Goal: Task Accomplishment & Management: Use online tool/utility

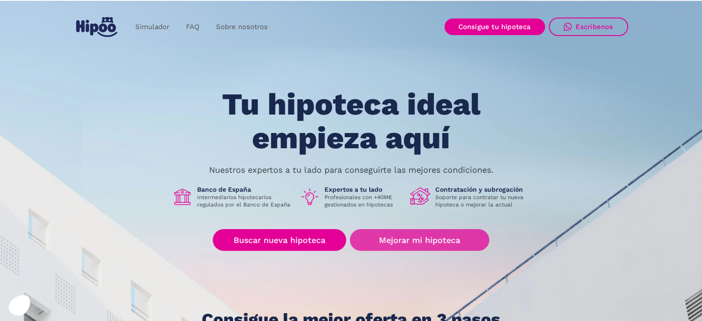
click at [415, 239] on link "Mejorar mi hipoteca" at bounding box center [419, 240] width 139 height 22
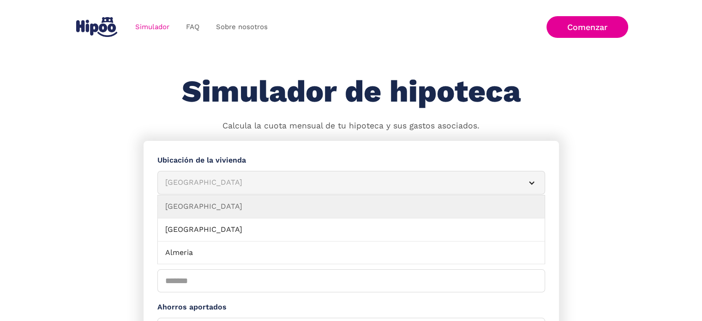
click at [532, 182] on div "Simulador Form" at bounding box center [531, 182] width 7 height 7
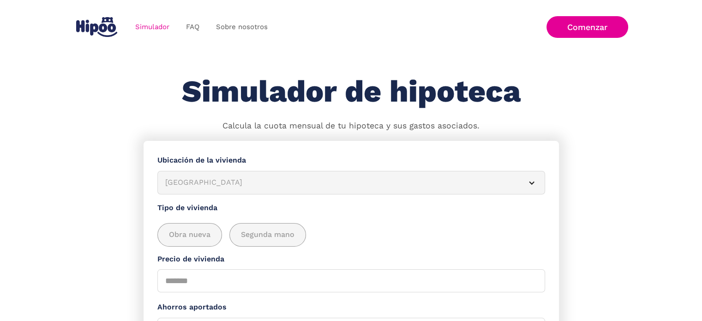
click at [532, 182] on div "Simulador Form" at bounding box center [531, 182] width 7 height 7
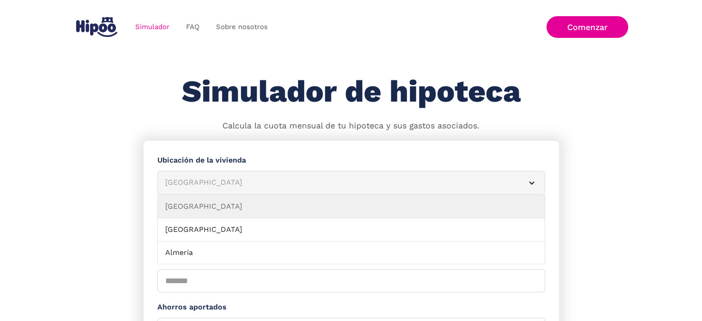
click at [188, 180] on div "Albacete" at bounding box center [340, 183] width 350 height 12
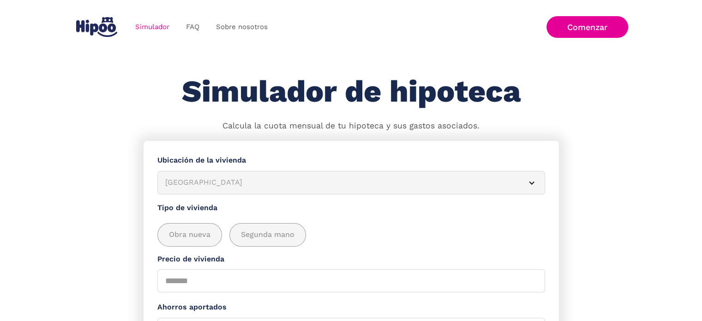
click at [188, 180] on div "Albacete" at bounding box center [340, 183] width 350 height 12
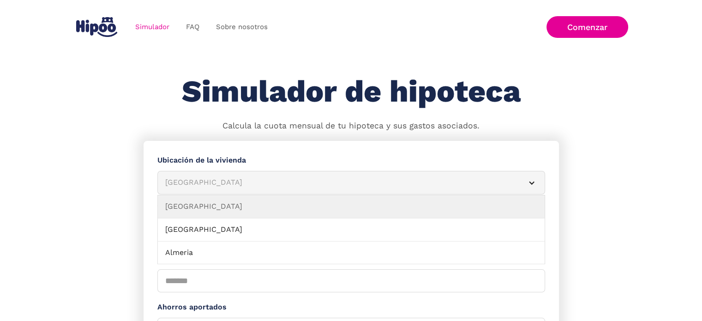
click at [188, 180] on div "Albacete" at bounding box center [340, 183] width 350 height 12
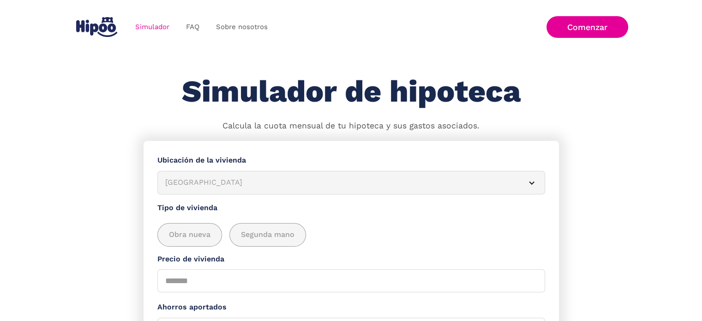
click at [188, 180] on div "Albacete" at bounding box center [340, 183] width 350 height 12
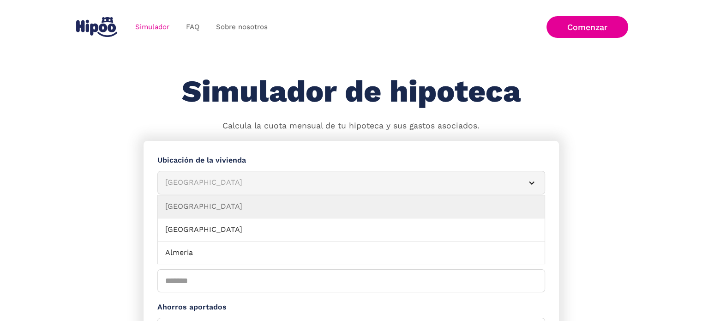
click at [532, 181] on div "Simulador Form" at bounding box center [531, 182] width 7 height 7
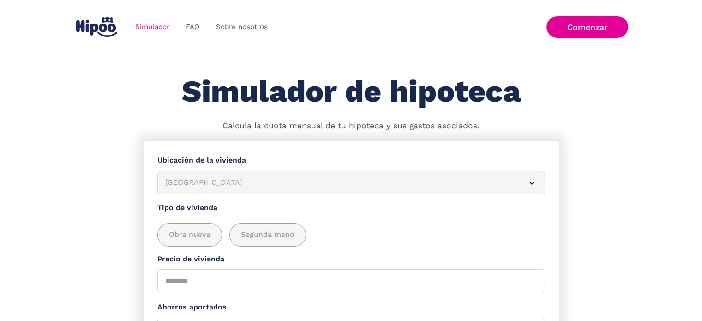
click at [532, 181] on div "Simulador Form" at bounding box center [531, 182] width 7 height 7
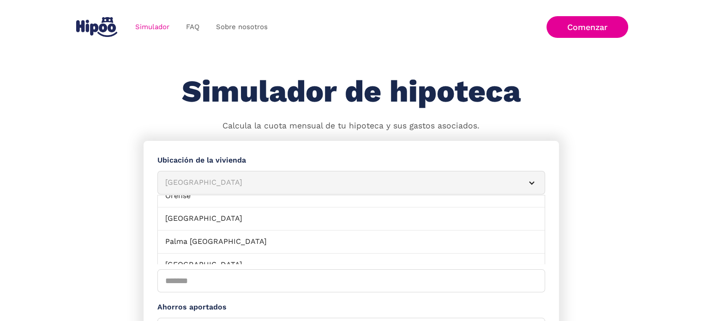
scroll to position [751, 0]
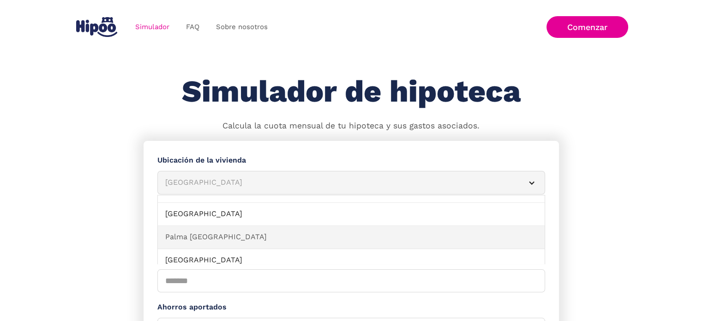
click at [349, 227] on link "Palma Mallorca" at bounding box center [351, 237] width 387 height 23
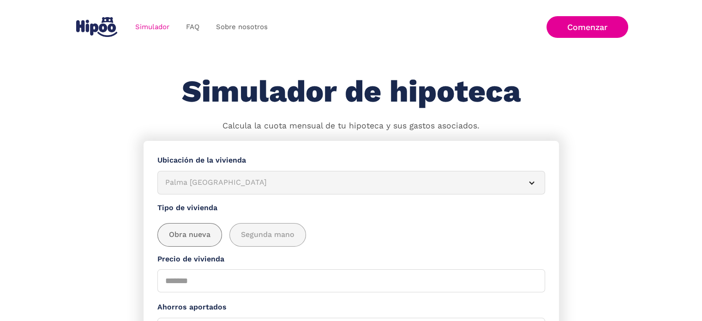
click at [192, 236] on span "Obra nueva" at bounding box center [190, 235] width 42 height 12
click at [393, 283] on input "Precio de vivienda" at bounding box center [351, 280] width 388 height 23
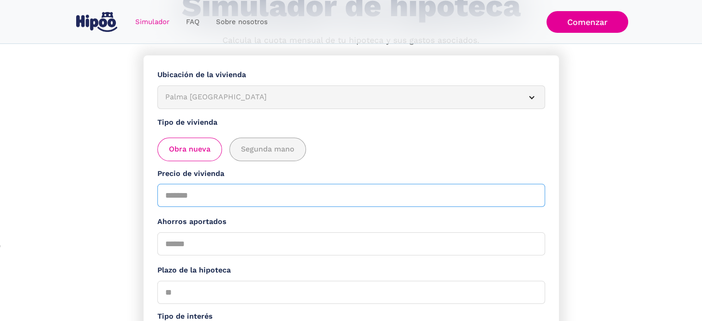
scroll to position [92, 0]
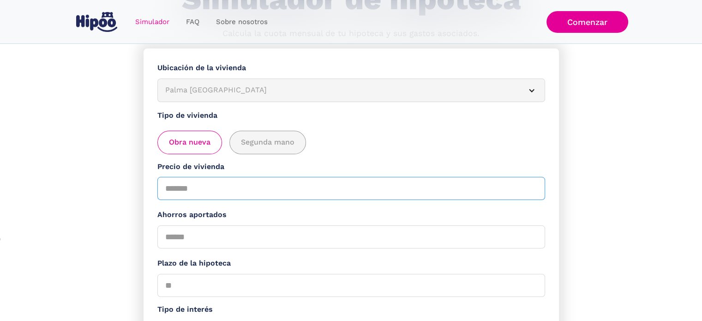
type input "******"
click at [200, 236] on input "Ahorros aportados" at bounding box center [351, 236] width 388 height 23
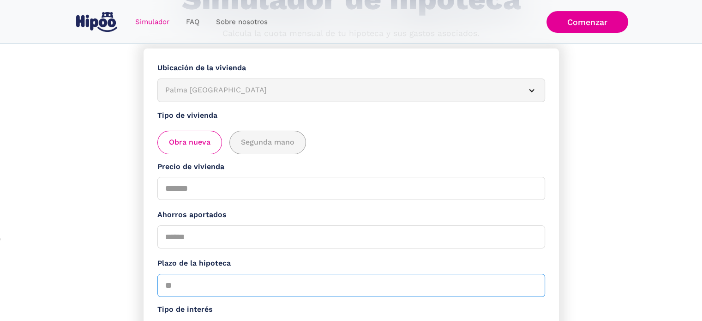
click at [201, 285] on input "Plazo de la hipoteca" at bounding box center [351, 285] width 388 height 23
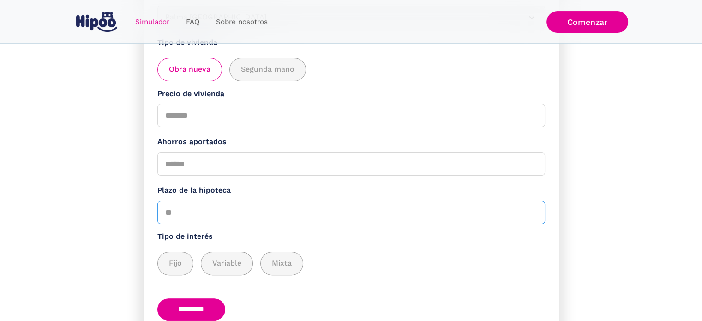
scroll to position [185, 0]
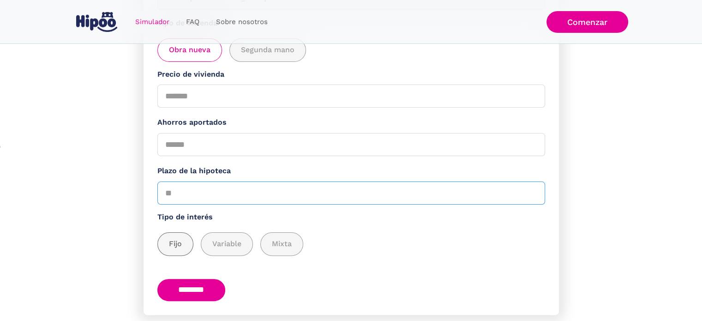
type input "**"
click at [177, 245] on span "Fijo" at bounding box center [175, 244] width 13 height 12
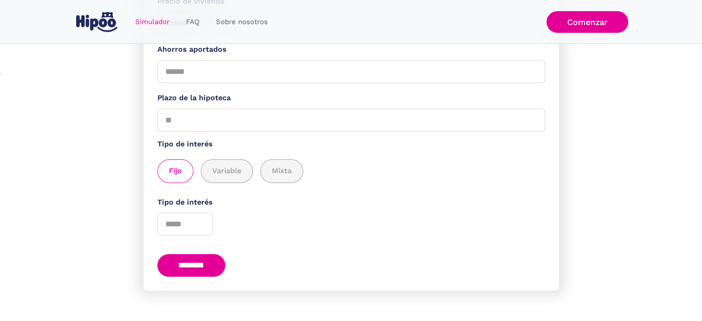
scroll to position [259, 0]
click at [201, 224] on input "*" at bounding box center [184, 223] width 55 height 23
click at [201, 217] on input "*" at bounding box center [184, 223] width 55 height 23
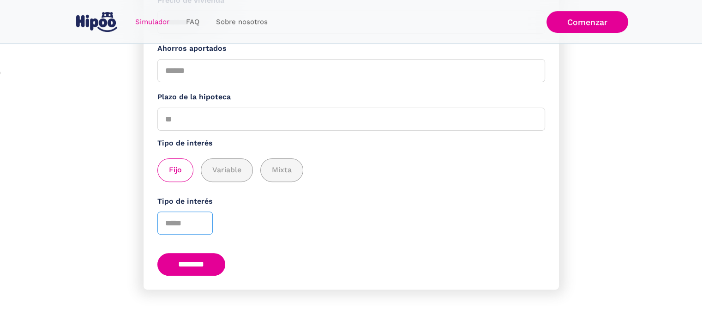
click at [201, 217] on input "*" at bounding box center [184, 223] width 55 height 23
click at [201, 225] on input "*" at bounding box center [184, 223] width 55 height 23
type input "*"
click at [201, 225] on input "*" at bounding box center [184, 223] width 55 height 23
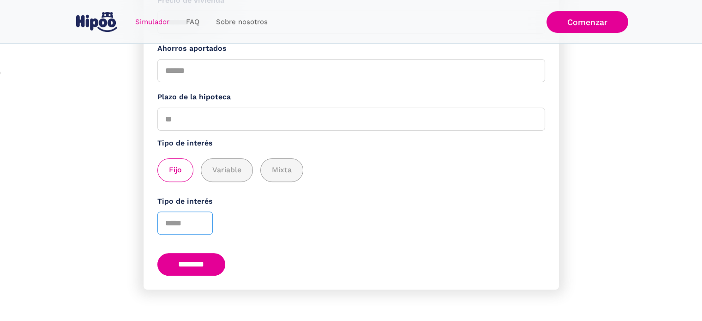
type input "****"
click at [194, 259] on input "********" at bounding box center [191, 264] width 68 height 23
click at [222, 69] on input "Ahorros aportados" at bounding box center [351, 70] width 388 height 23
type input "*****"
click at [199, 262] on input "********" at bounding box center [191, 264] width 68 height 23
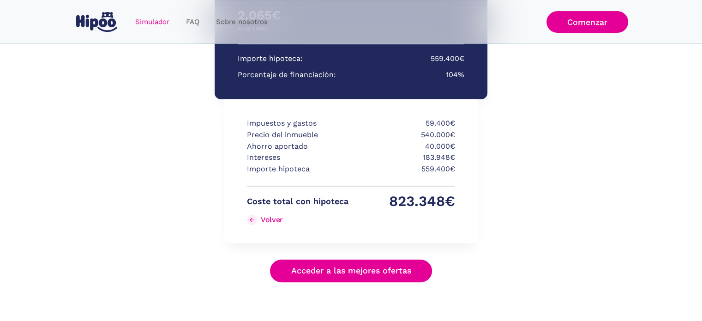
scroll to position [224, 0]
